Goal: Task Accomplishment & Management: Use online tool/utility

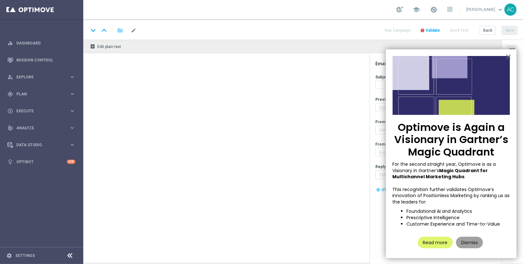
type textarea "Ative sua conta e entre no jogo agora!"
type textarea "Lottoland.com.br"
type input "mail@crm.lottoland.com.br"
type input "contato@lottoland.com.br"
click at [468, 243] on button "Dismiss" at bounding box center [469, 243] width 27 height 12
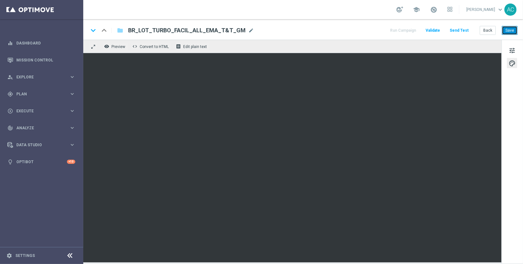
click at [509, 32] on button "Save" at bounding box center [510, 30] width 16 height 9
click at [508, 32] on button "Save" at bounding box center [510, 30] width 16 height 9
